Goal: Task Accomplishment & Management: Use online tool/utility

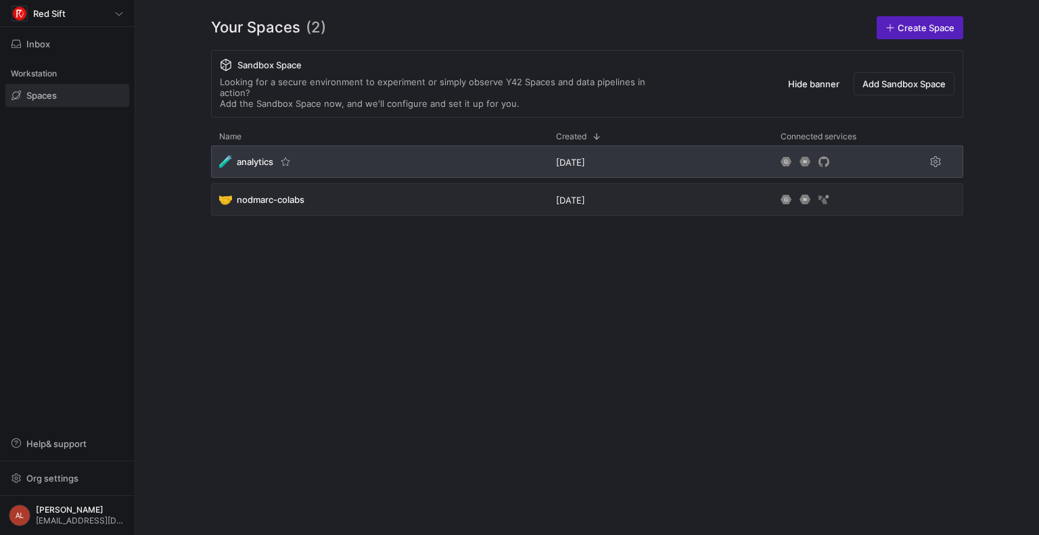
click at [487, 154] on div "🧪 analytics" at bounding box center [379, 161] width 337 height 32
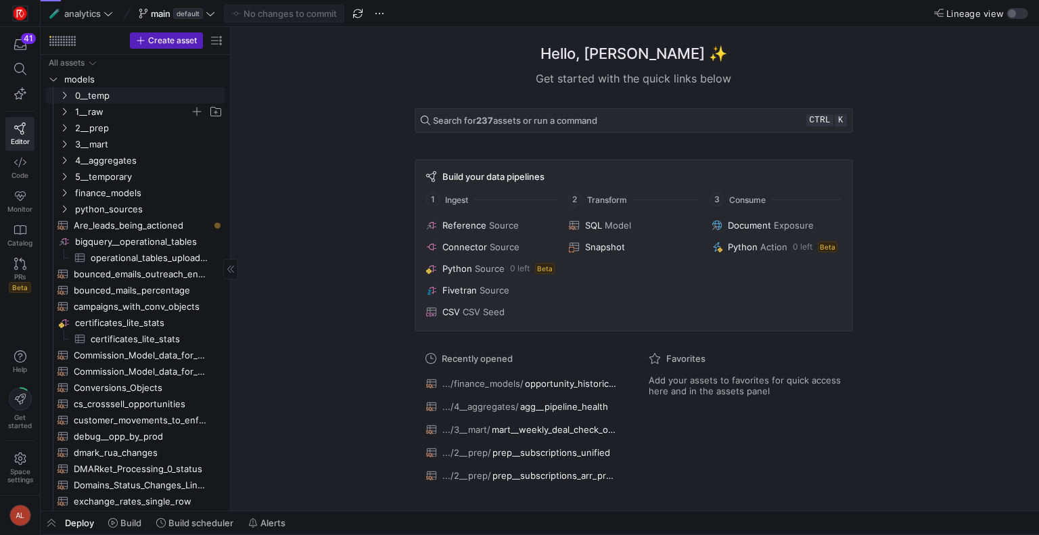
click at [62, 108] on icon "Press SPACE to select this row." at bounding box center [64, 112] width 9 height 8
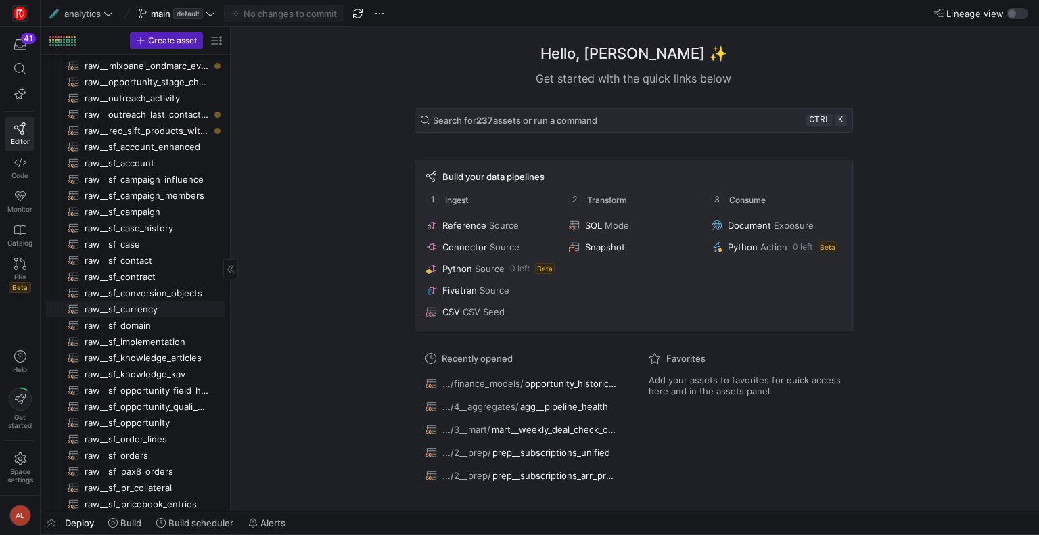
scroll to position [112, 0]
click at [130, 242] on span "raw__sf_case​​​​​​​​​​" at bounding box center [147, 243] width 125 height 16
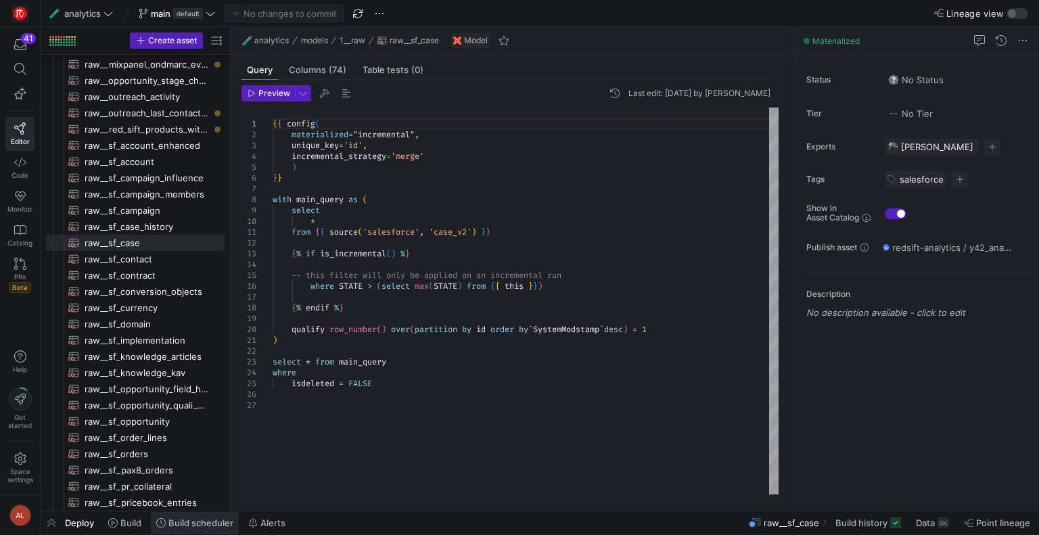
click at [169, 519] on span "Build scheduler" at bounding box center [200, 523] width 65 height 11
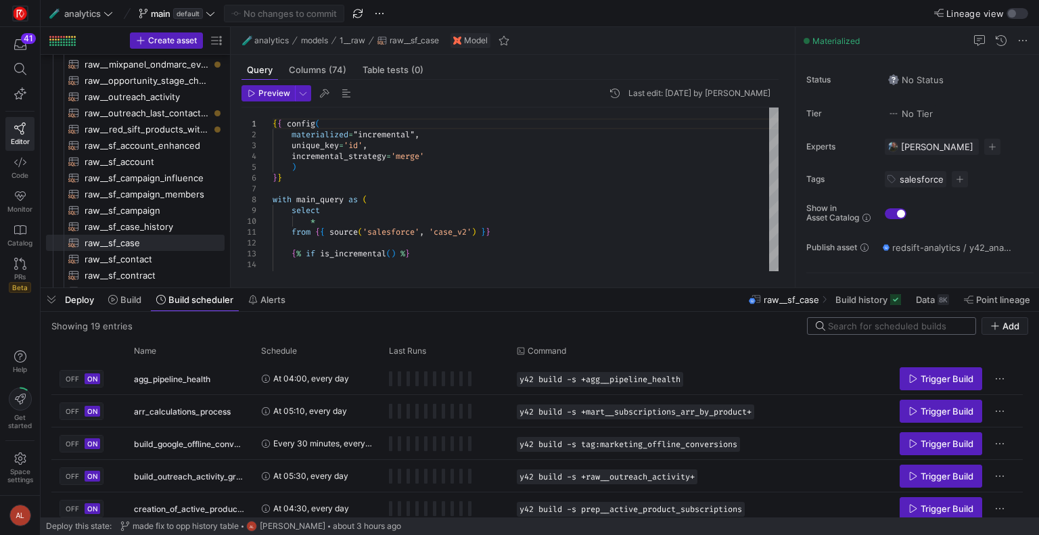
click at [864, 325] on input at bounding box center [897, 326] width 139 height 11
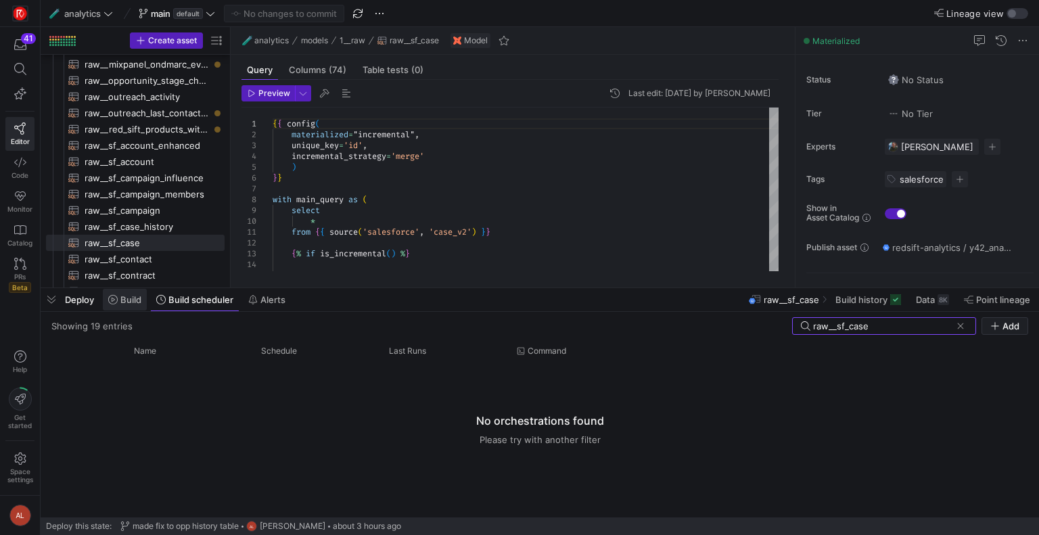
type input "raw__sf_case"
click at [122, 297] on span "Build" at bounding box center [130, 299] width 21 height 11
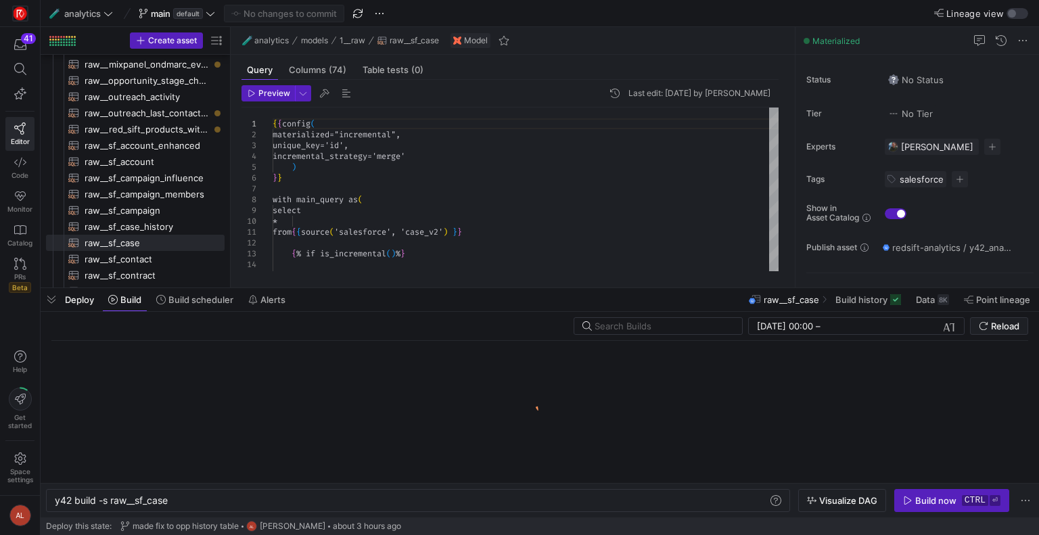
scroll to position [0, 114]
click at [633, 325] on input "text" at bounding box center [663, 326] width 137 height 11
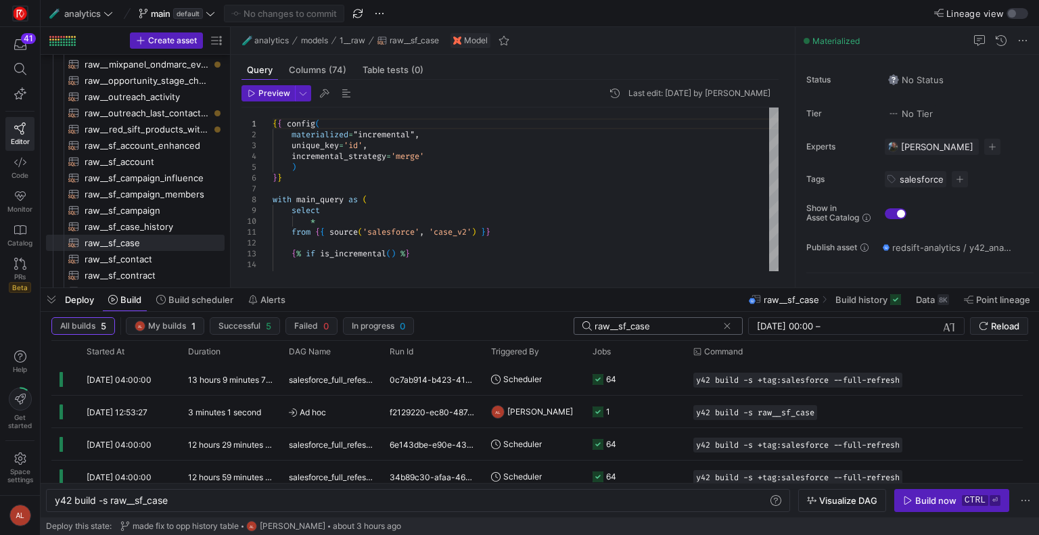
type input "raw__sf_case"
click button at bounding box center [728, 326] width 14 height 14
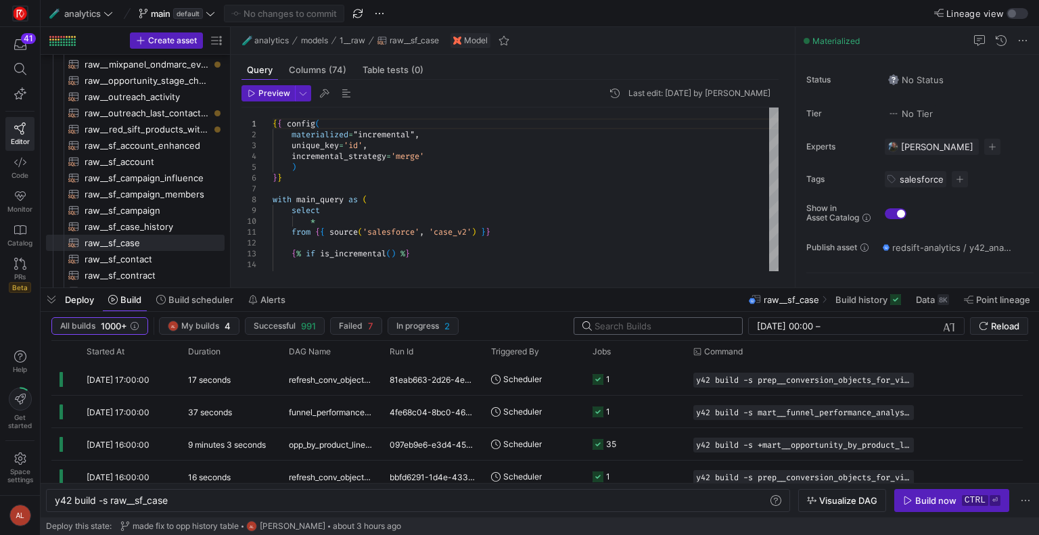
click at [639, 323] on input "text" at bounding box center [663, 326] width 137 height 11
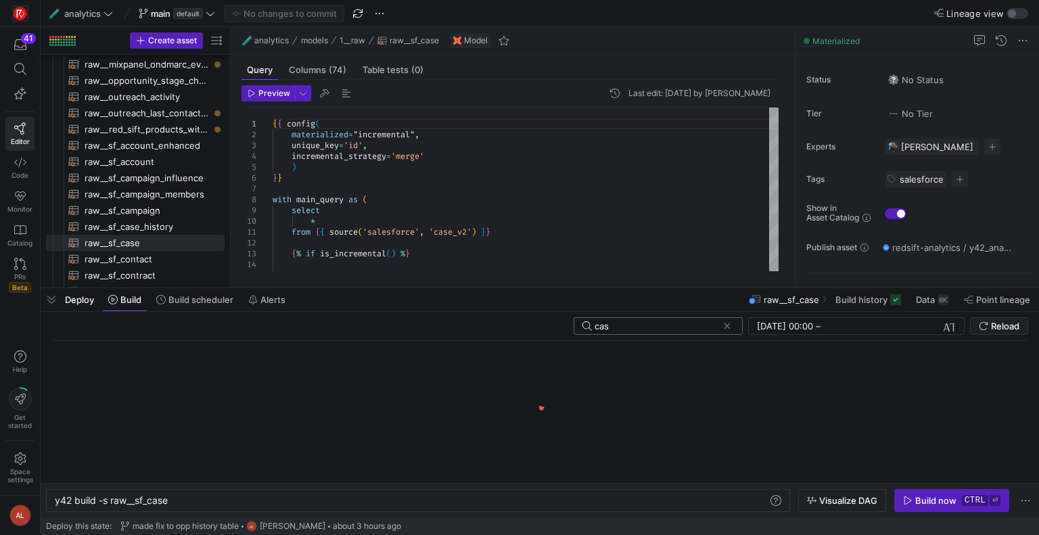
type input "case"
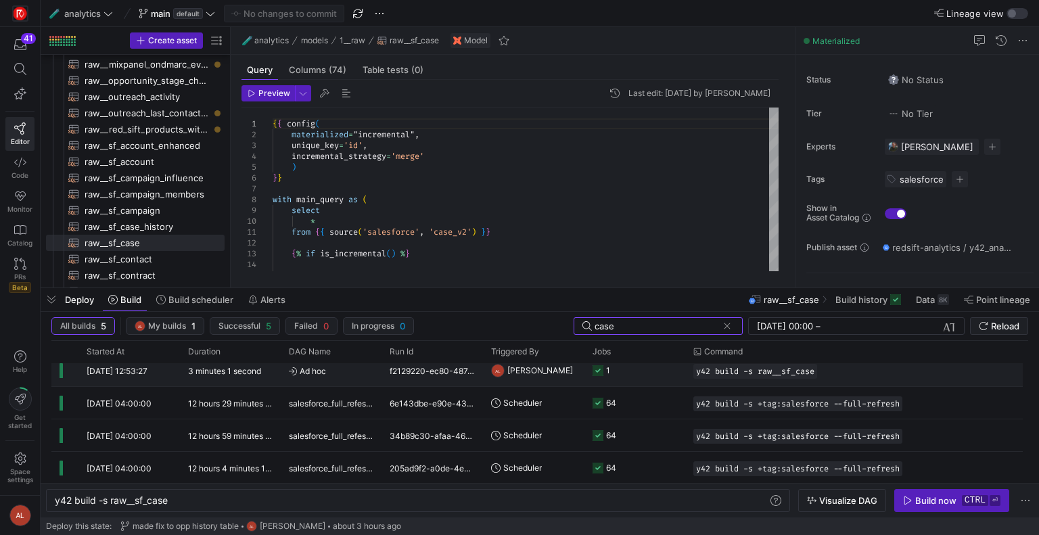
scroll to position [0, 0]
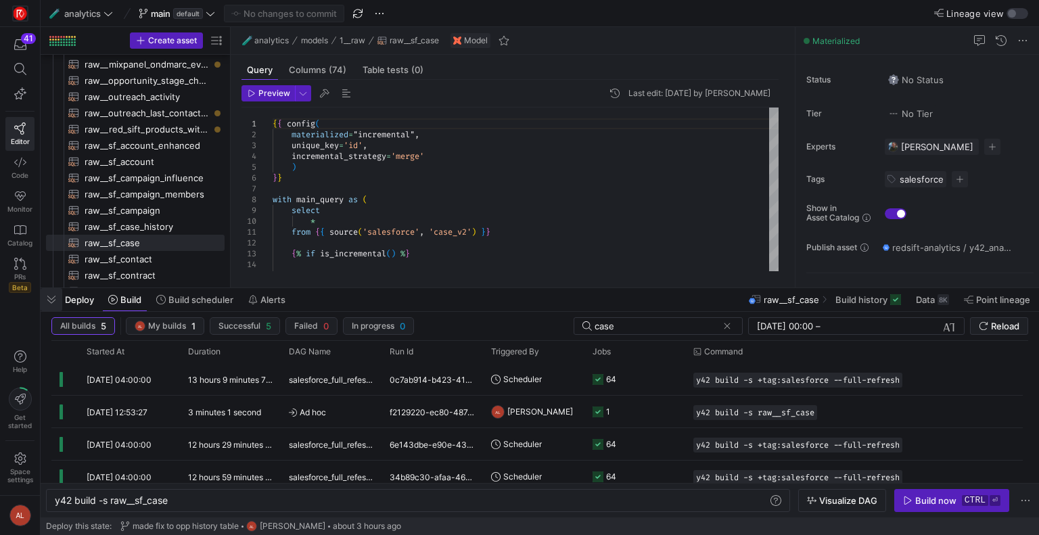
click at [45, 298] on span "button" at bounding box center [52, 299] width 22 height 23
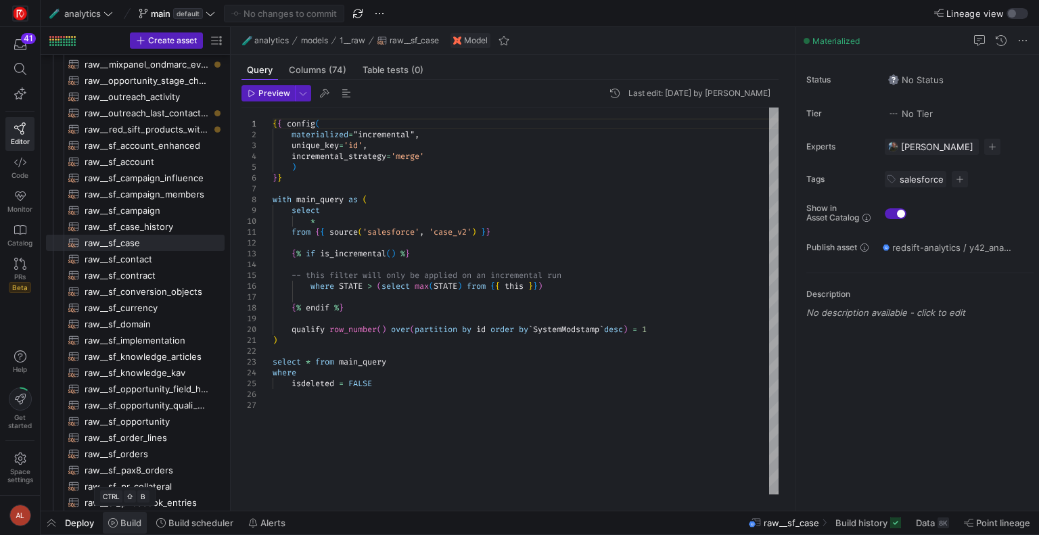
click at [130, 527] on span "Build" at bounding box center [130, 523] width 21 height 11
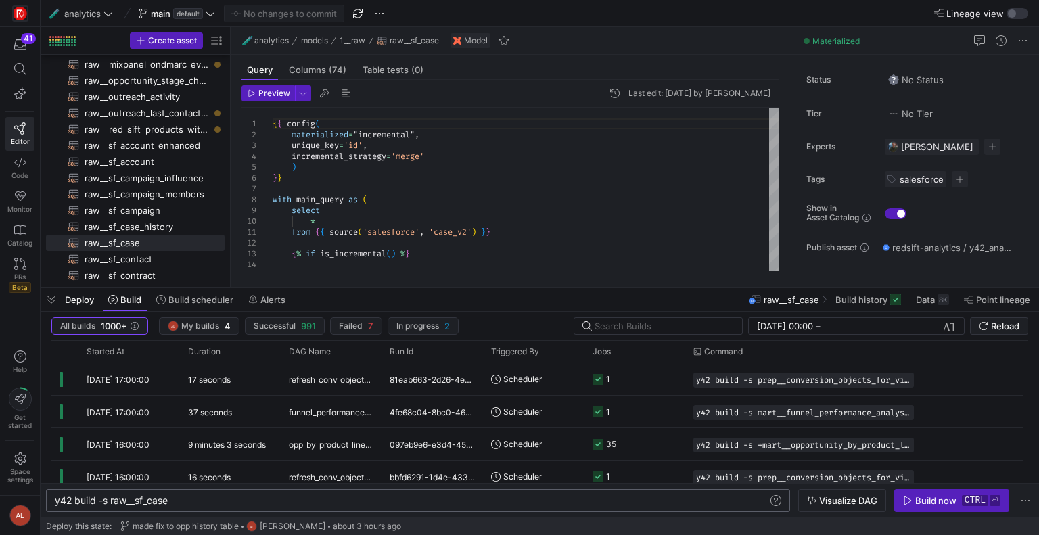
click at [103, 500] on div "y42 build -s raw__sf_case" at bounding box center [412, 500] width 715 height 11
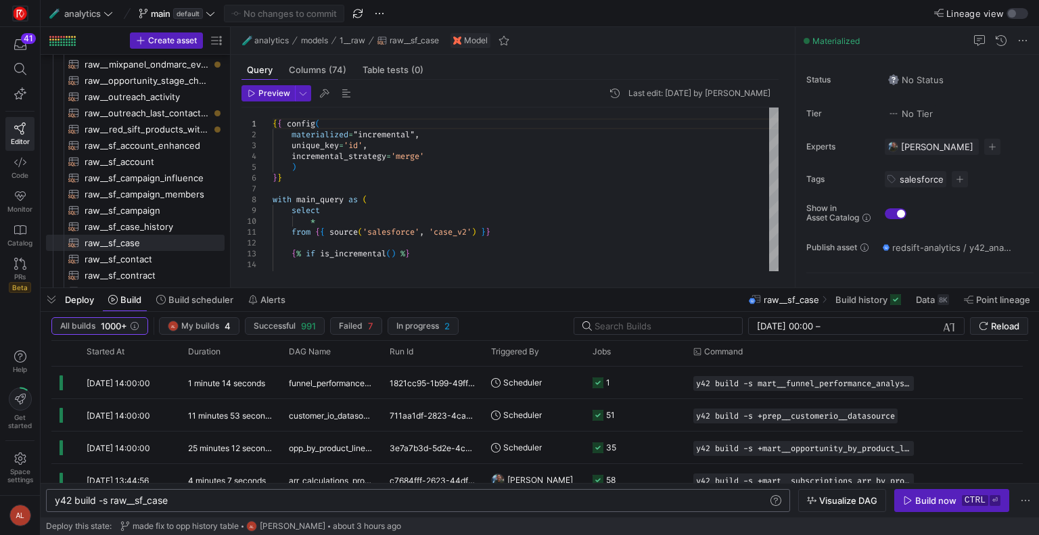
scroll to position [0, 62]
type textarea "y42 build -s +raw__sf_case"
click at [947, 497] on div "Build now" at bounding box center [936, 500] width 41 height 11
